Goal: Communication & Community: Answer question/provide support

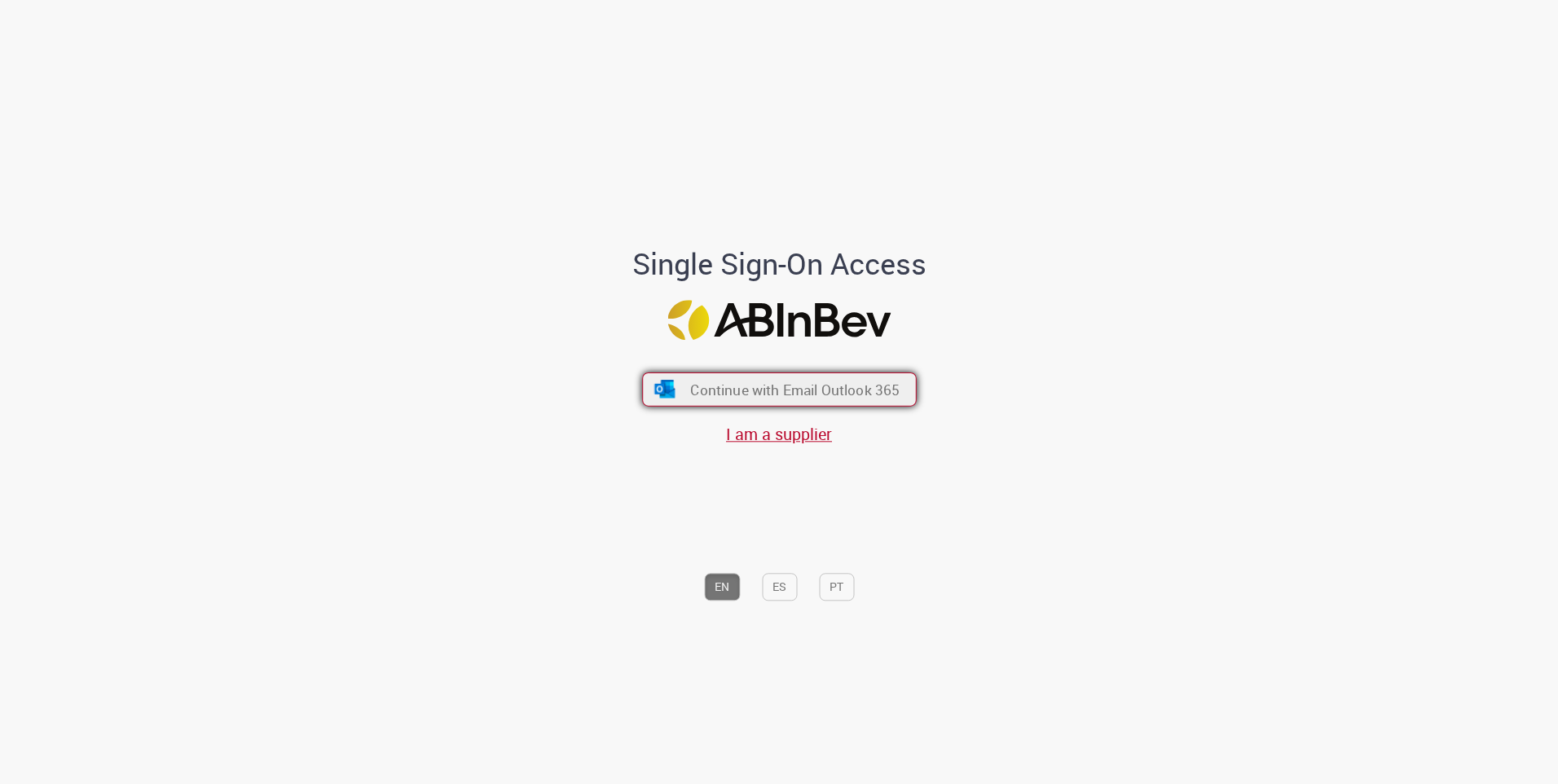
click at [781, 387] on span "Continue with Email Outlook 365" at bounding box center [794, 389] width 209 height 19
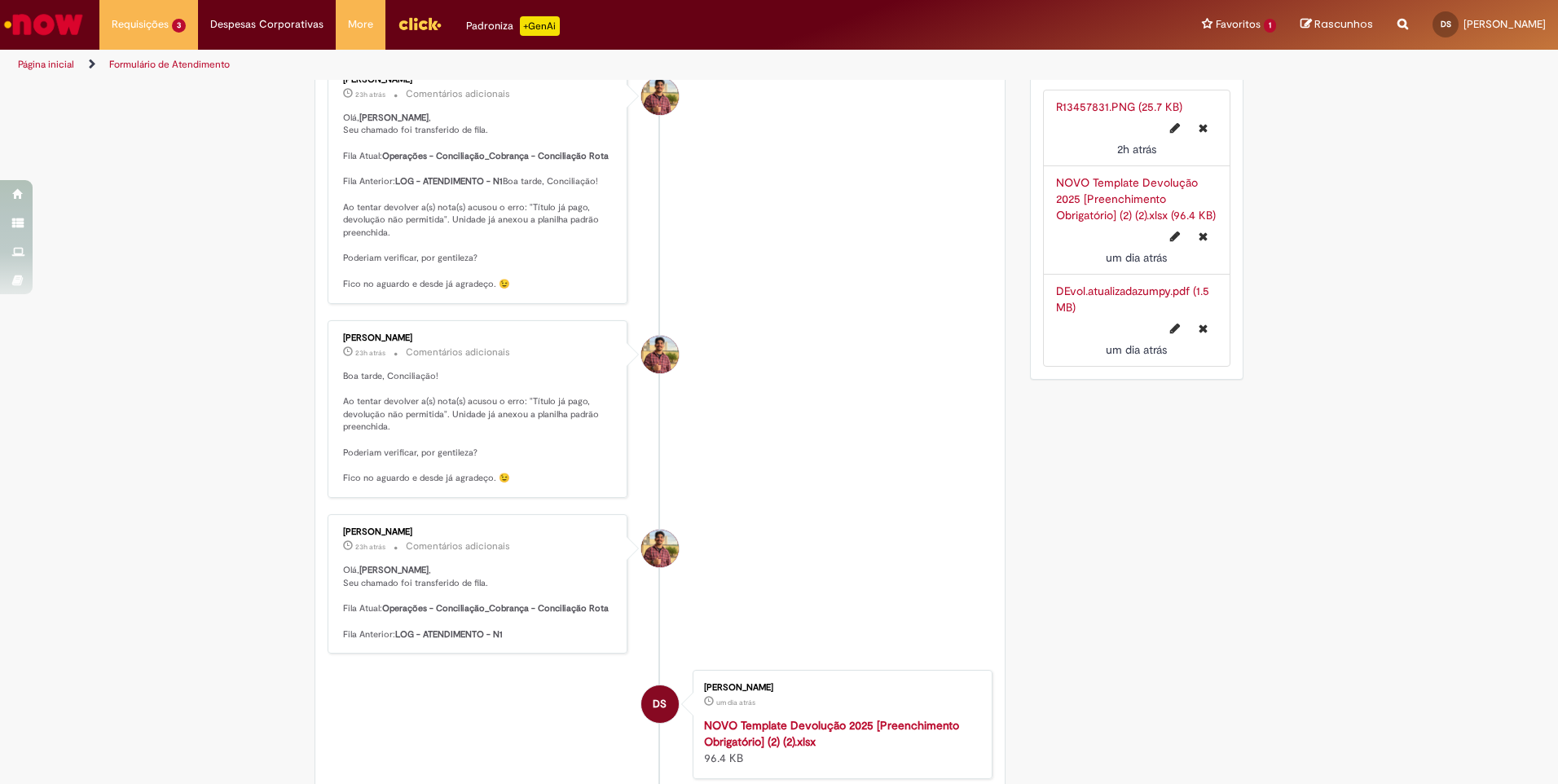
scroll to position [163, 0]
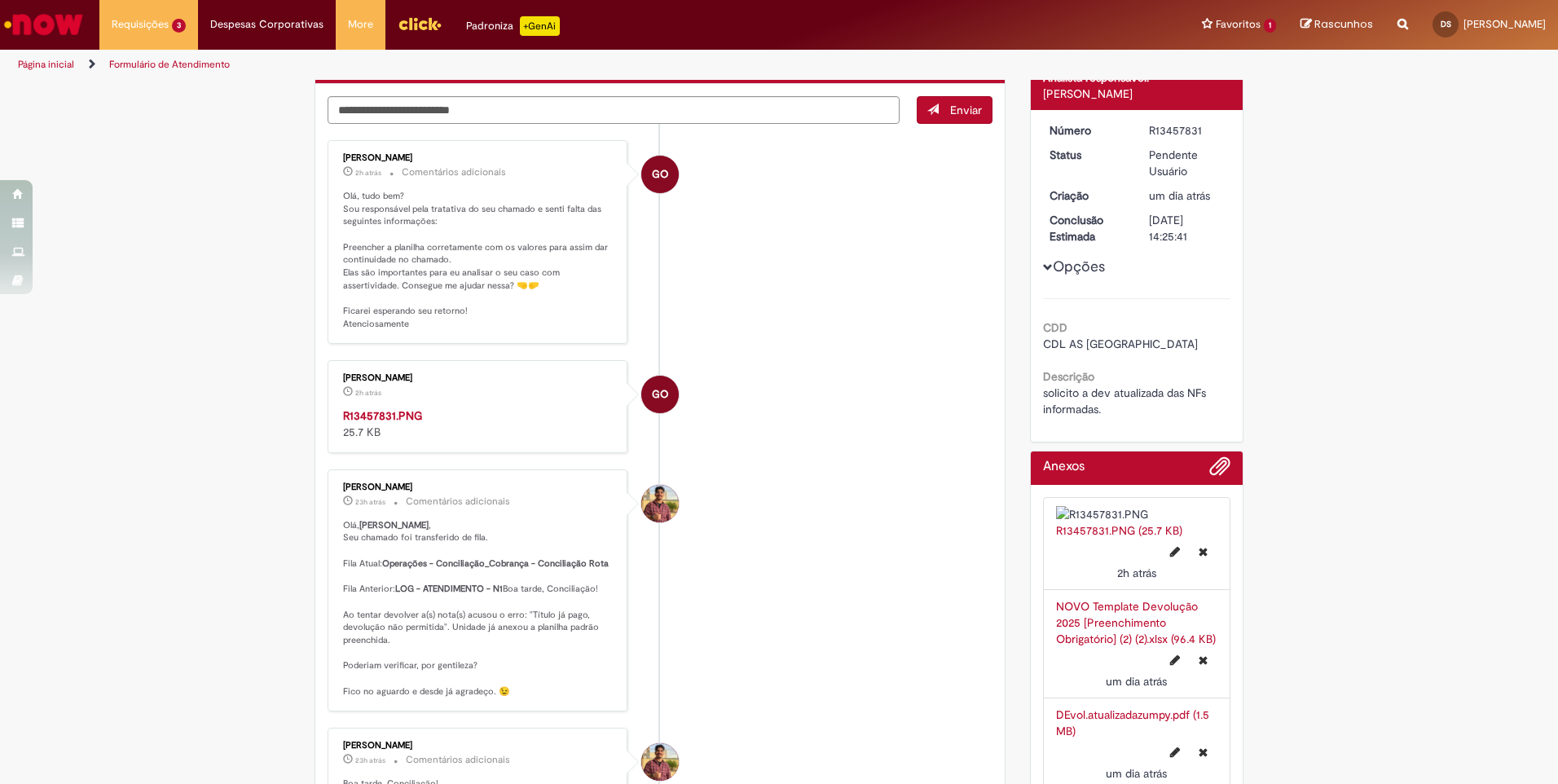
click at [413, 407] on img "Histórico de tíquete" at bounding box center [479, 407] width 271 height 0
click at [530, 407] on img "Histórico de tíquete" at bounding box center [479, 407] width 271 height 0
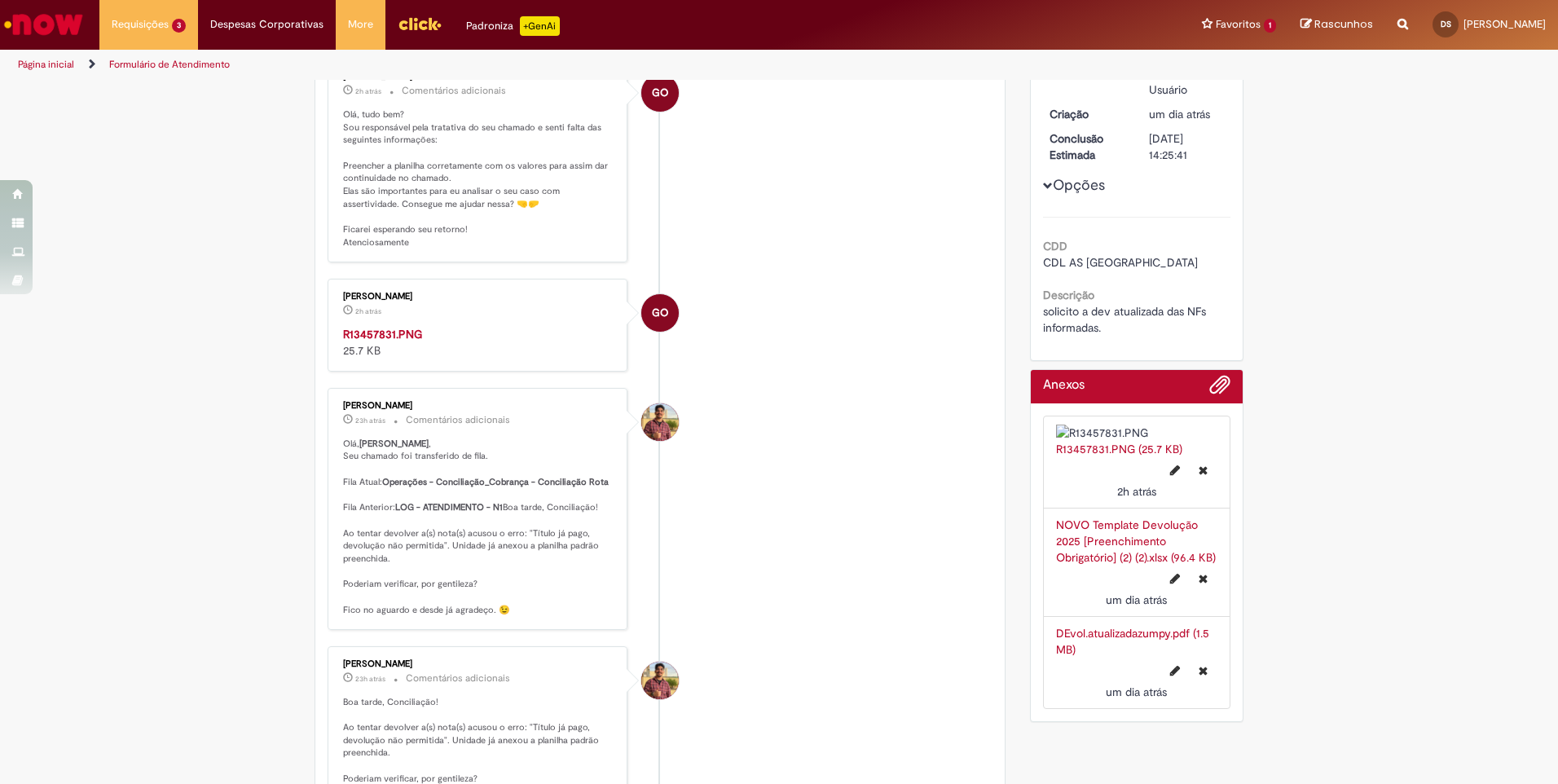
scroll to position [81, 0]
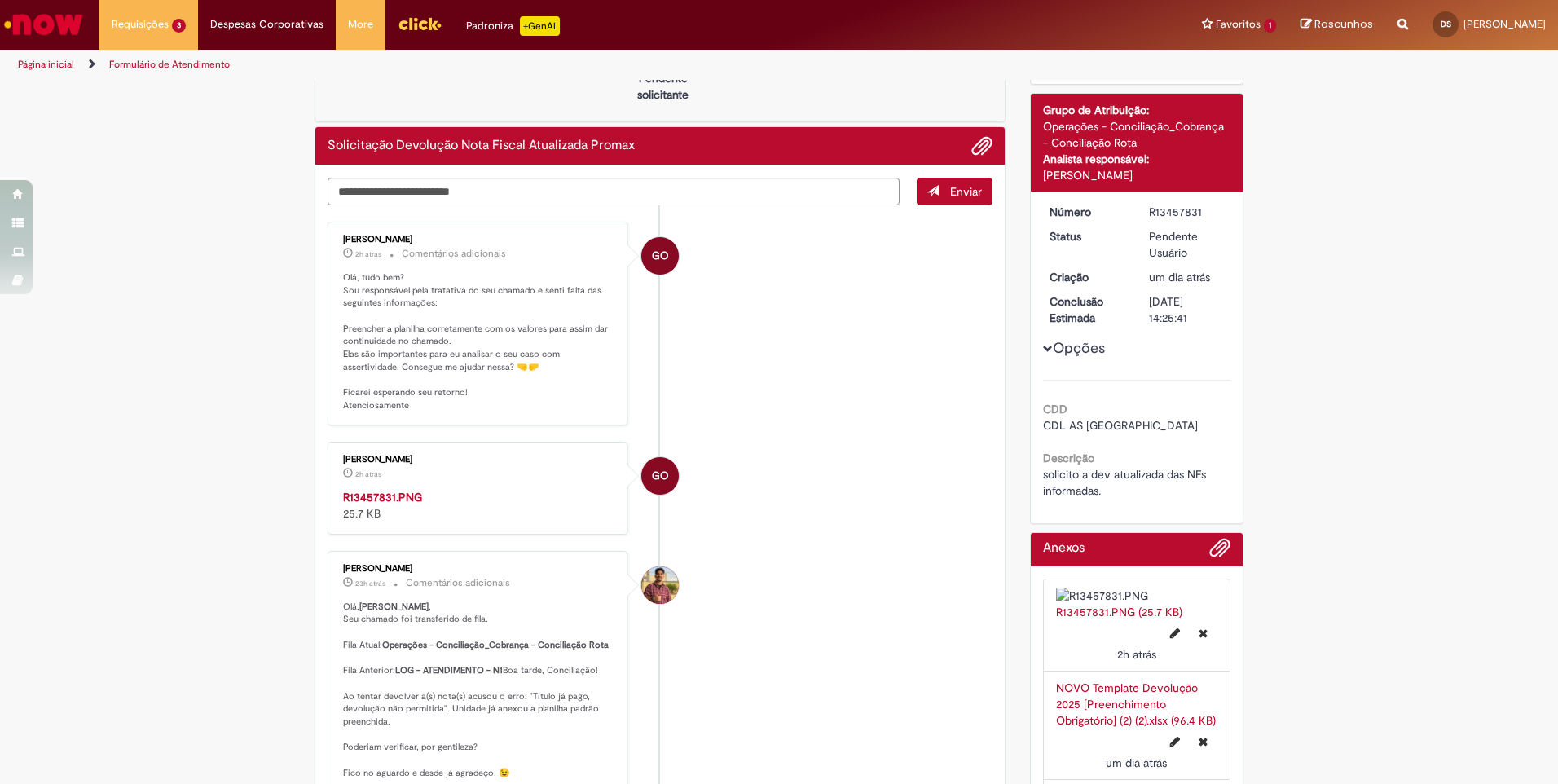
click at [1415, 428] on div "Verificar Código de Barras Aguardando Aprovação Aguardando atendimento Em Atend…" at bounding box center [779, 787] width 1558 height 1574
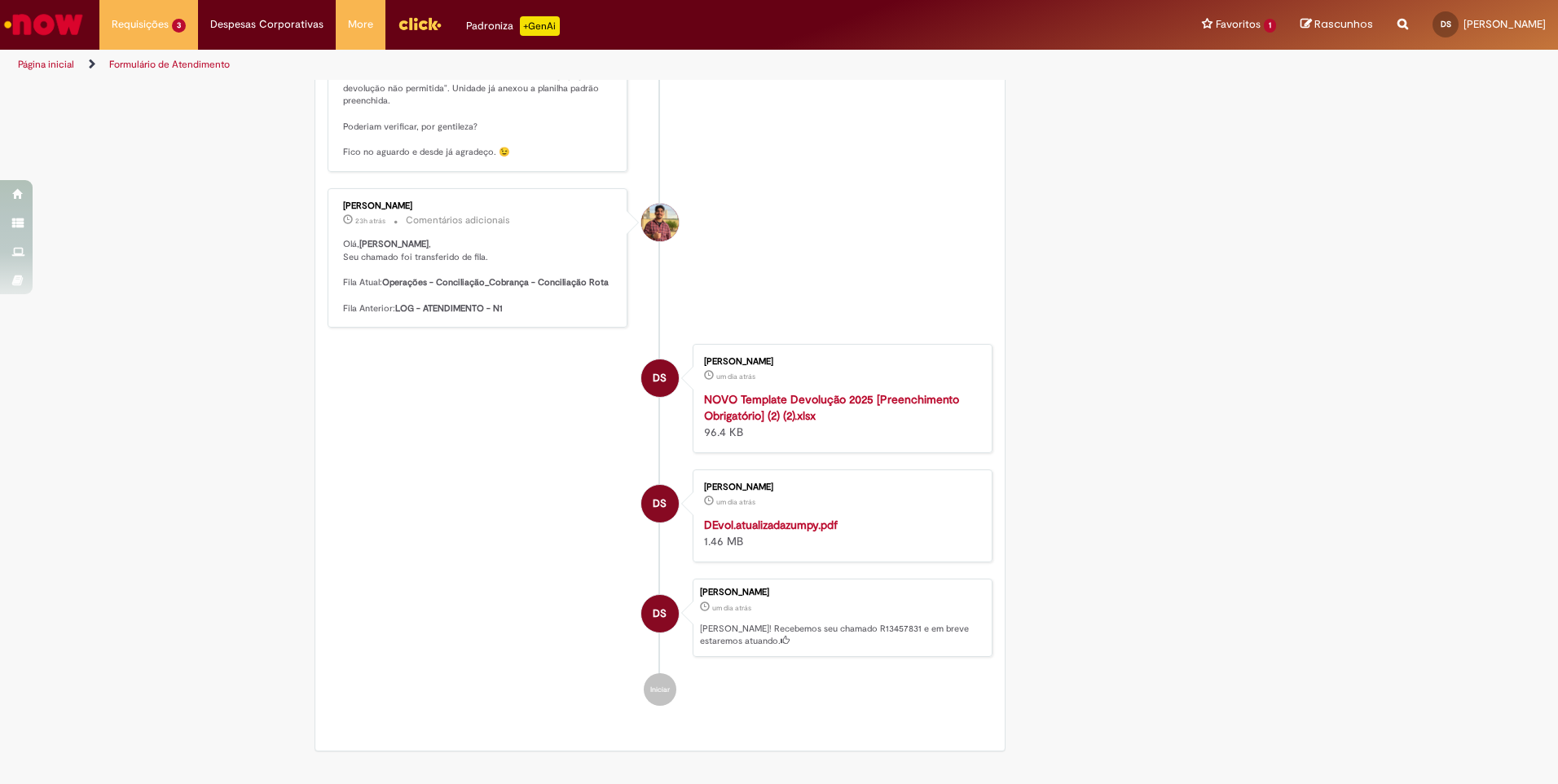
scroll to position [1105, 0]
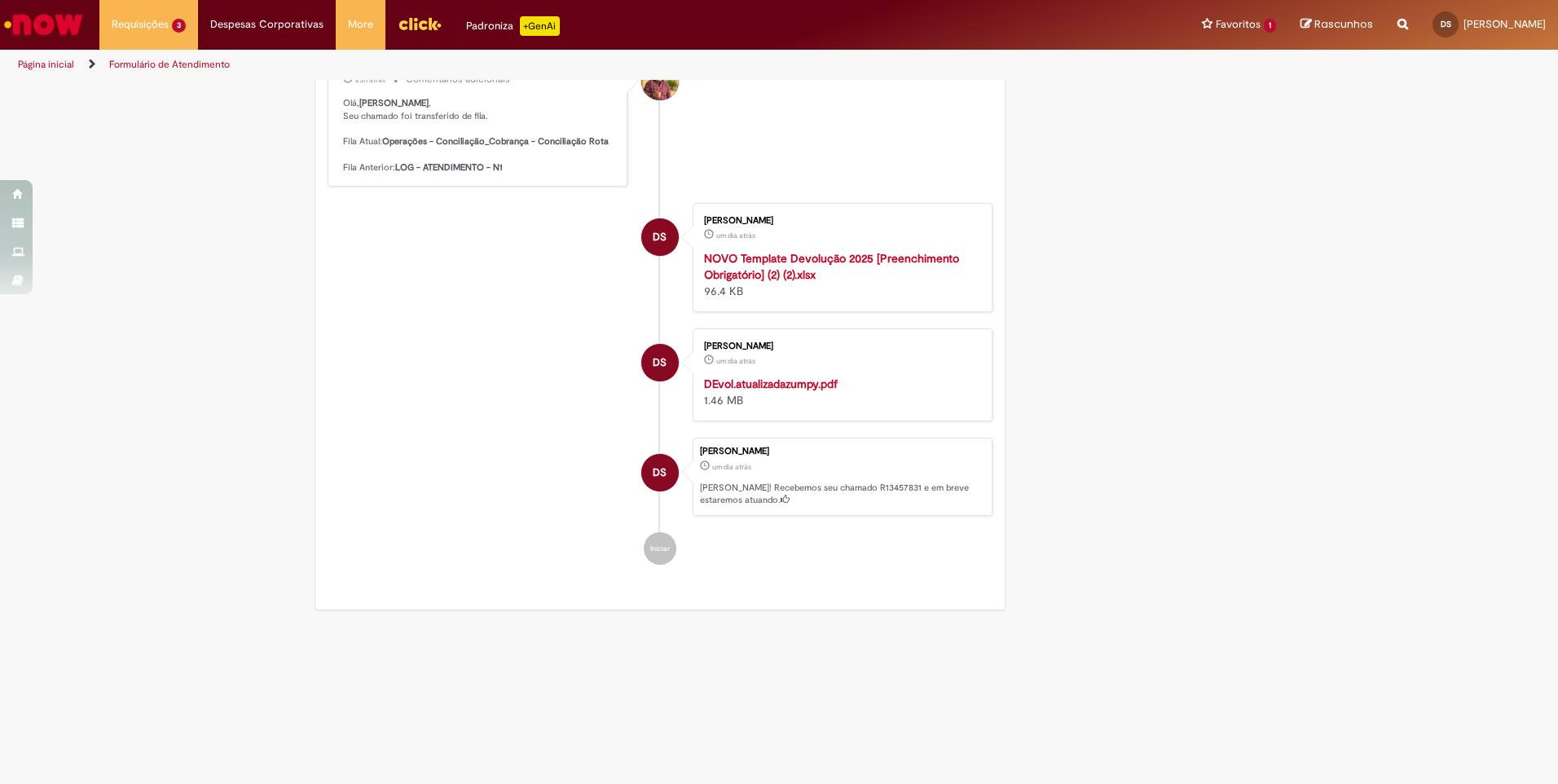
click at [762, 387] on strong "DEvol.atualizadazumpy.pdf" at bounding box center [771, 383] width 134 height 14
click at [766, 268] on strong "NOVO Template Devolução 2025 [Preenchimento Obrigatório] (2) (2).xlsx" at bounding box center [831, 266] width 255 height 31
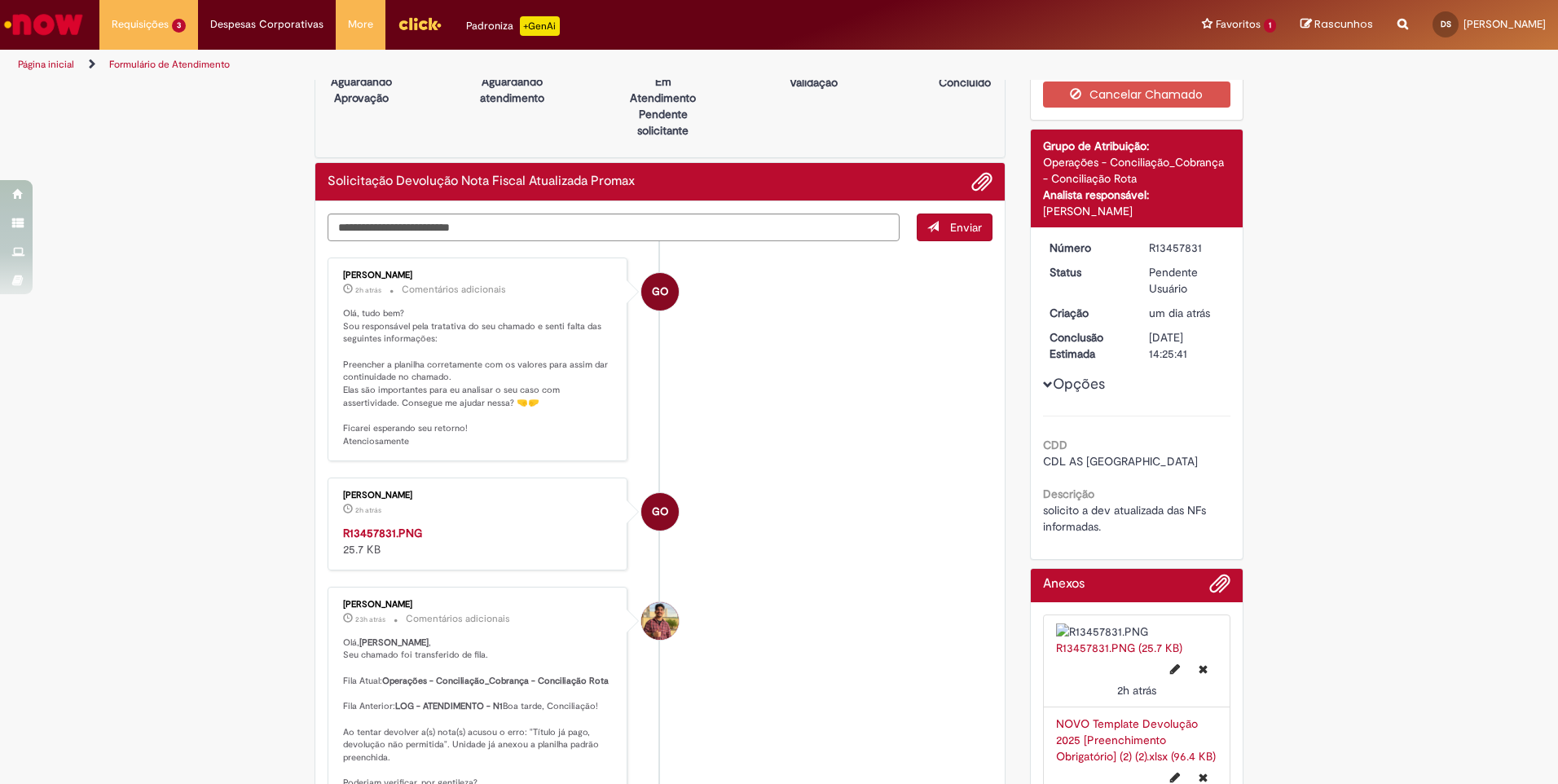
scroll to position [0, 0]
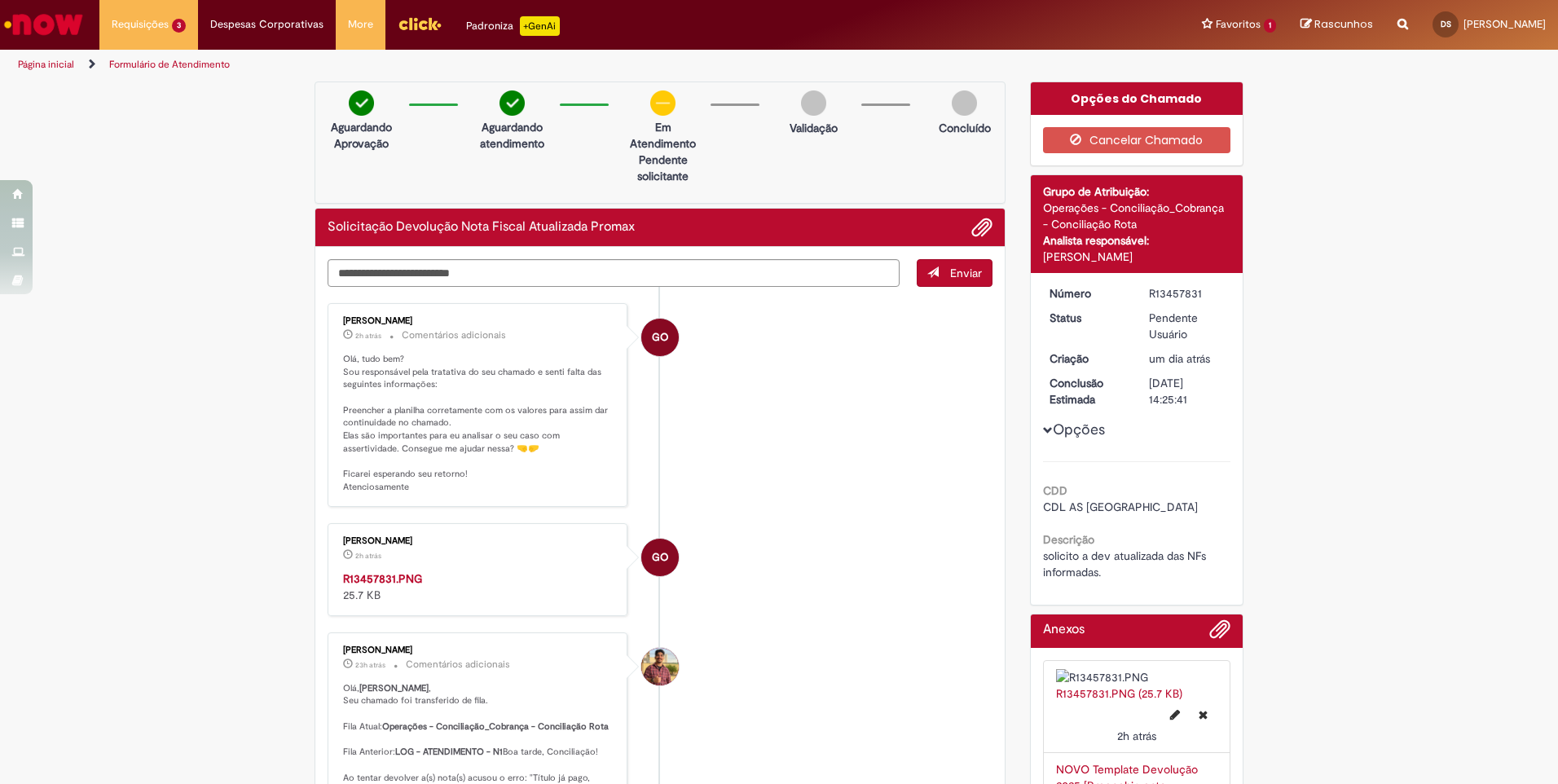
click at [476, 570] on img "Histórico de tíquete" at bounding box center [479, 570] width 271 height 0
click at [572, 268] on textarea "Digite sua mensagem aqui..." at bounding box center [613, 272] width 572 height 28
type textarea "*"
paste textarea "**********"
type textarea "**********"
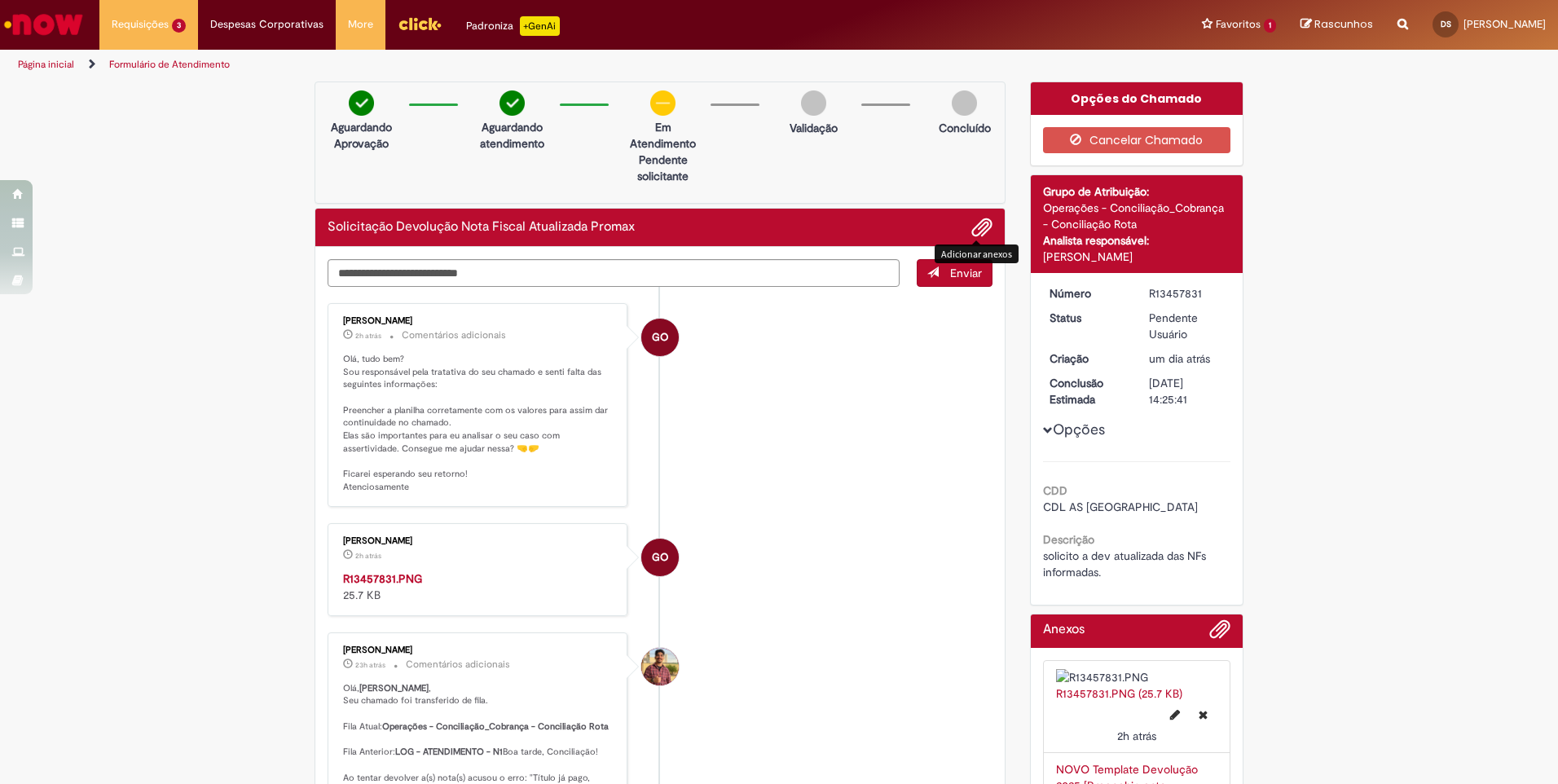
click at [977, 223] on span "Adicionar anexos" at bounding box center [982, 228] width 19 height 19
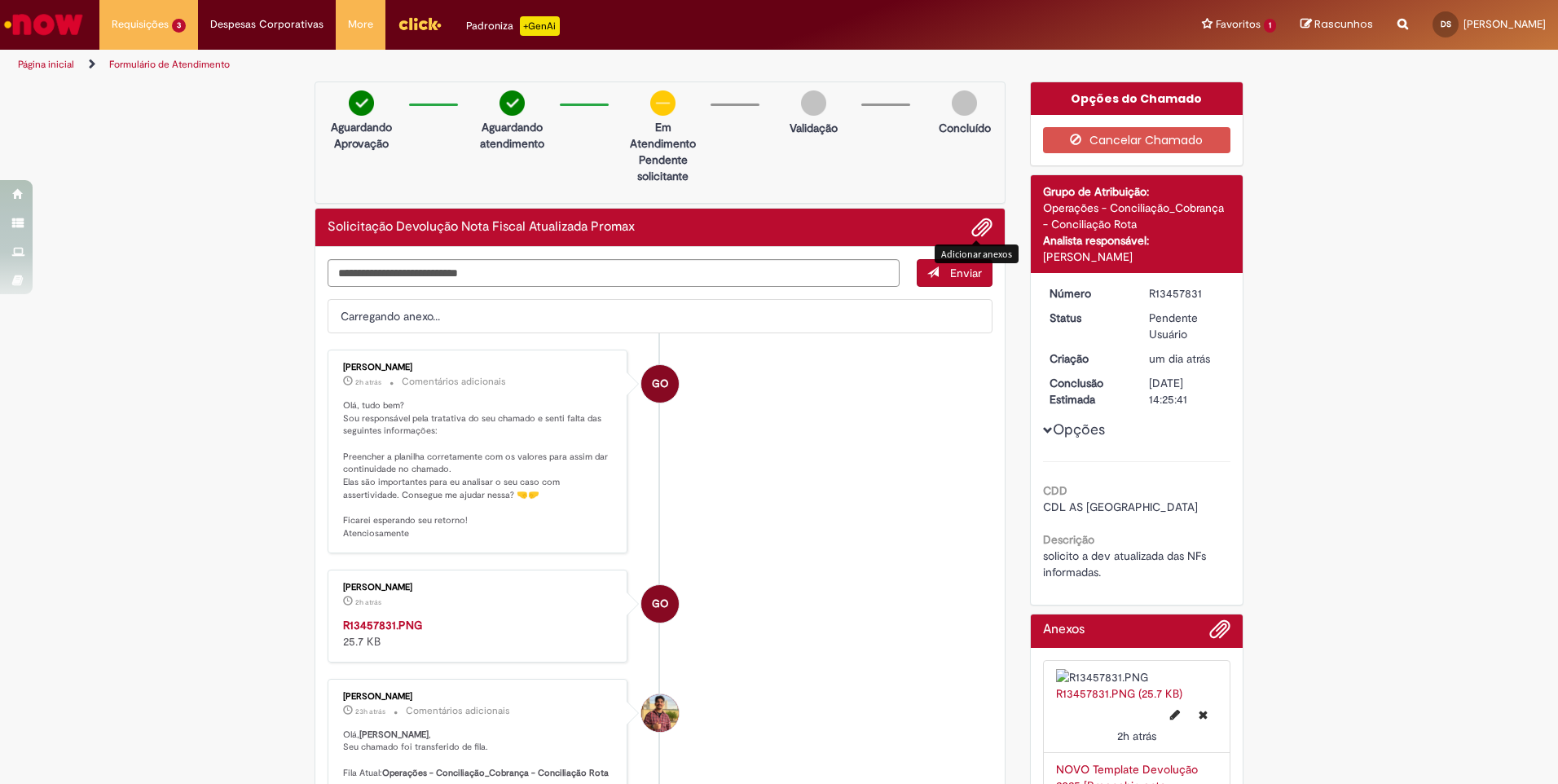
click at [950, 265] on div "Adicionar anexos" at bounding box center [976, 254] width 84 height 27
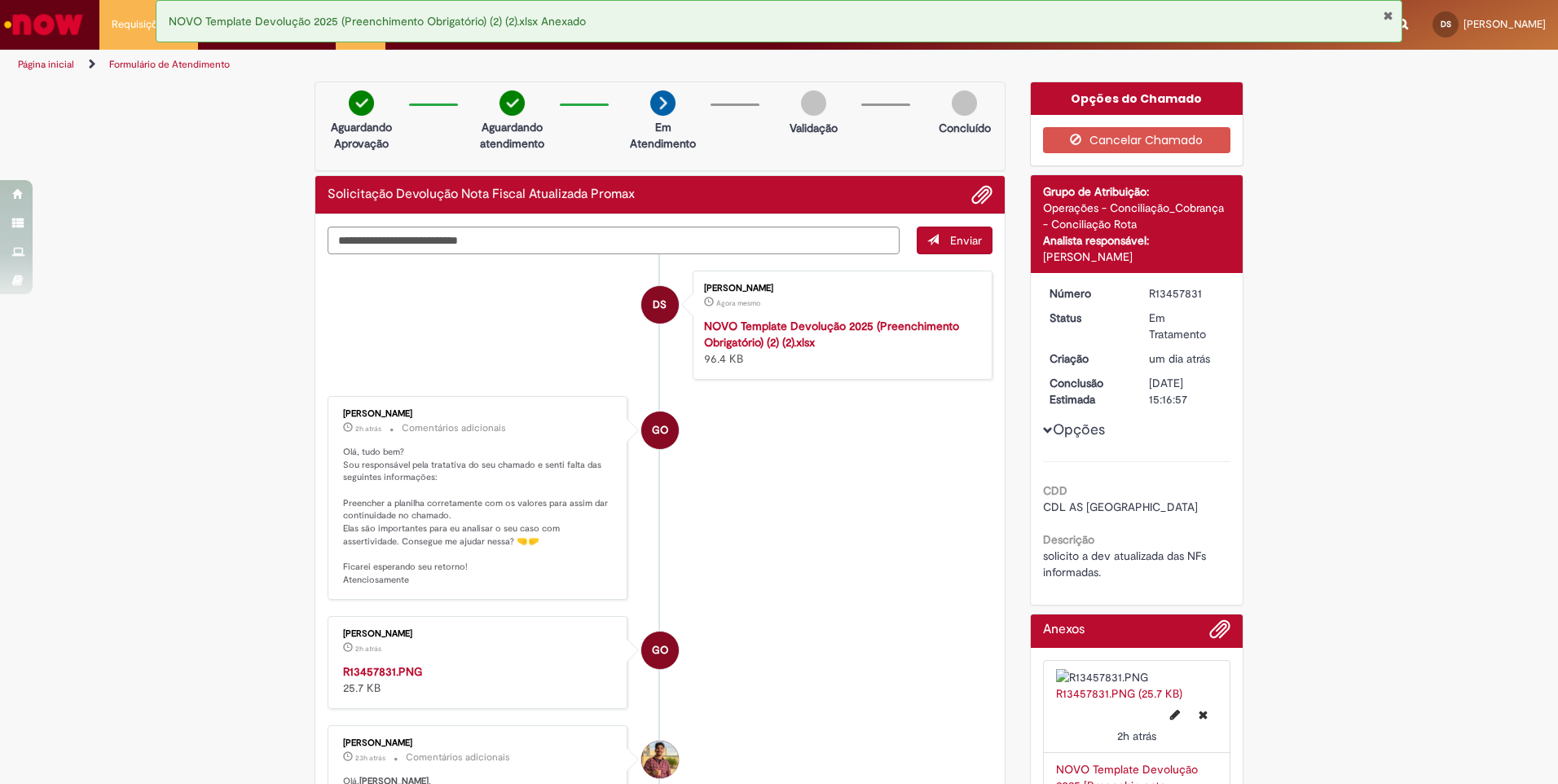
click at [950, 235] on span "Enviar" at bounding box center [966, 240] width 32 height 14
